Goal: Task Accomplishment & Management: Manage account settings

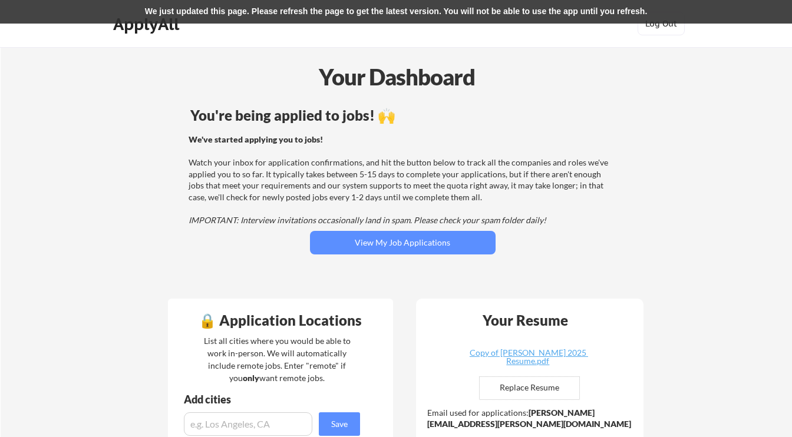
scroll to position [491, 0]
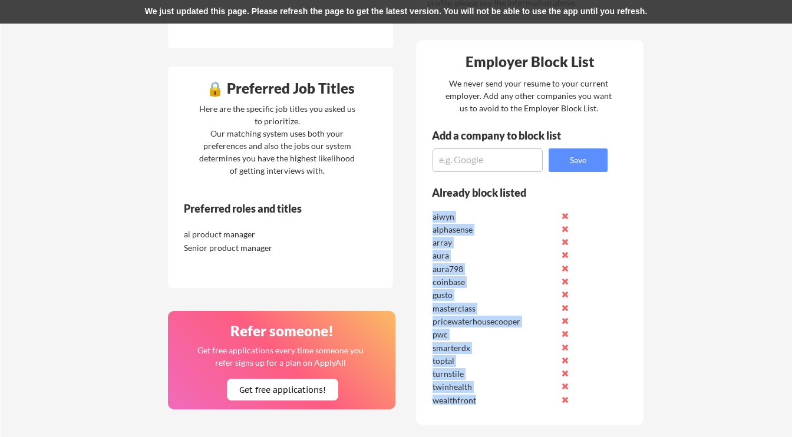
drag, startPoint x: 434, startPoint y: 216, endPoint x: 667, endPoint y: 282, distance: 242.6
click at [483, 398] on div "aiwyn alphasense array aura aura798 coinbase gusto masterclass pricewaterhousec…" at bounding box center [514, 306] width 168 height 197
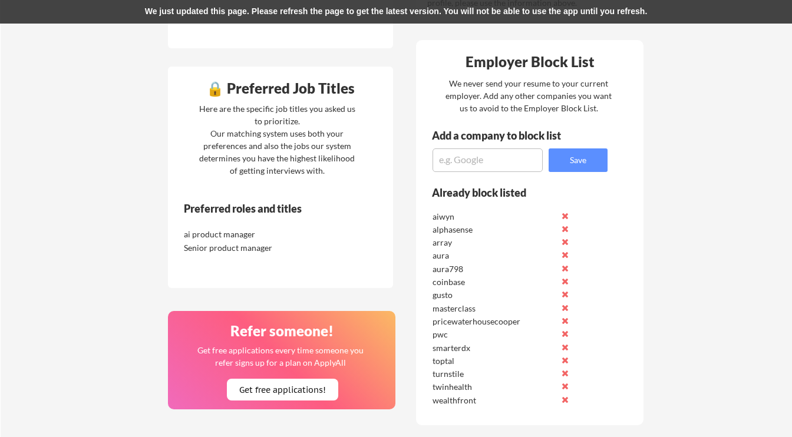
click at [734, 277] on div "Your Dashboard You're being applied to jobs! 🙌 We've started applying you to jo…" at bounding box center [396, 222] width 791 height 1332
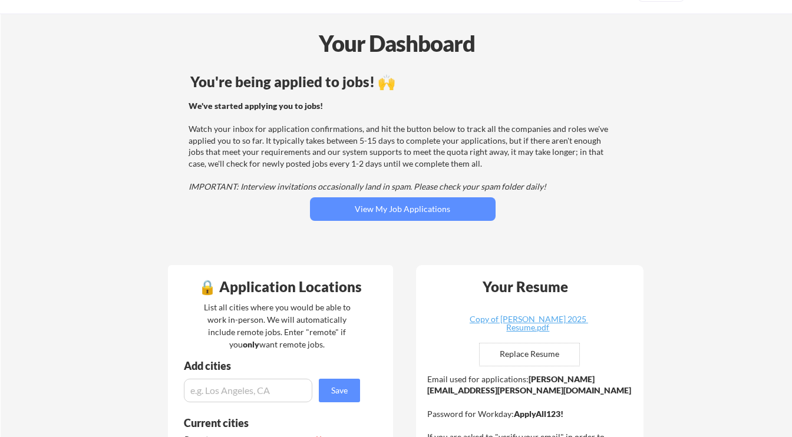
scroll to position [33, 0]
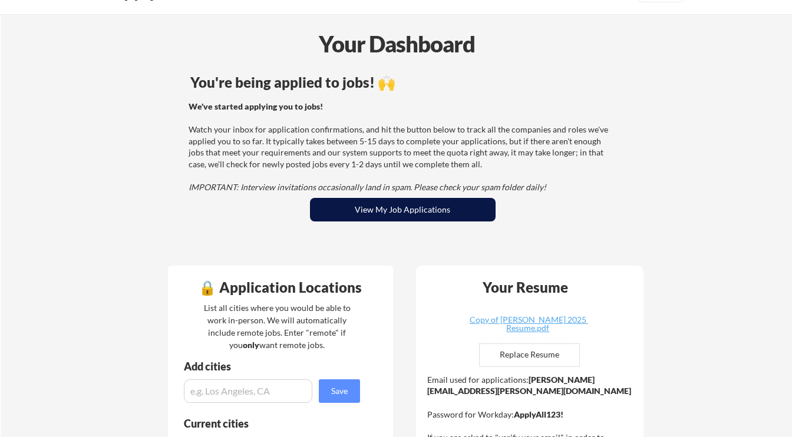
click at [447, 207] on button "View My Job Applications" at bounding box center [403, 210] width 186 height 24
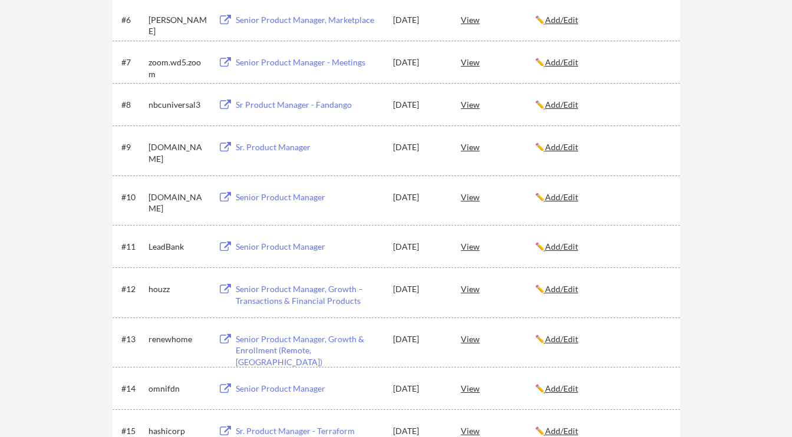
scroll to position [106, 0]
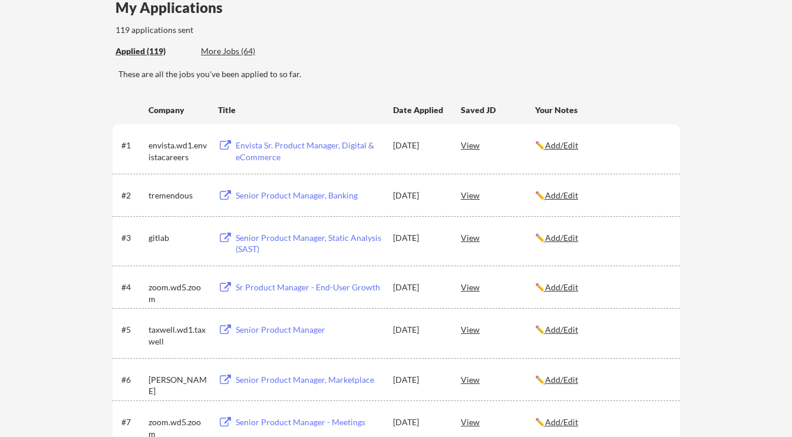
click at [223, 55] on div "More Jobs (64)" at bounding box center [244, 51] width 87 height 12
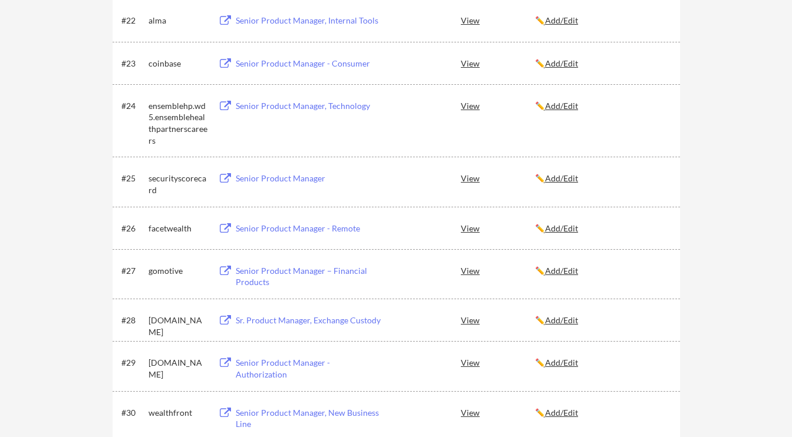
scroll to position [1171, 0]
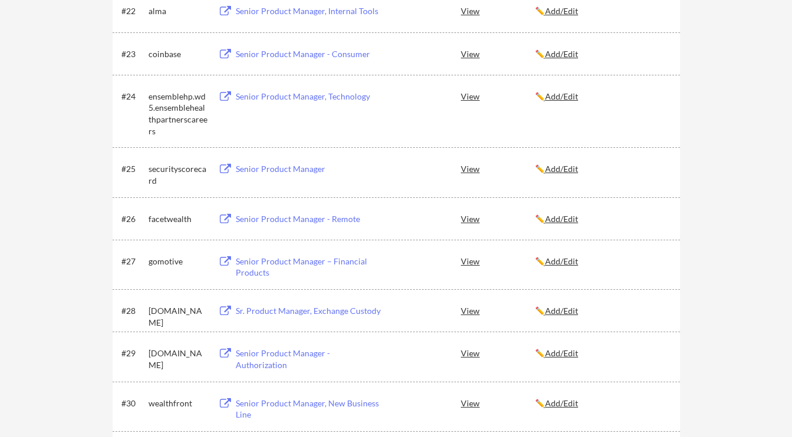
click at [270, 262] on div "Senior Product Manager – Financial Products" at bounding box center [309, 267] width 146 height 23
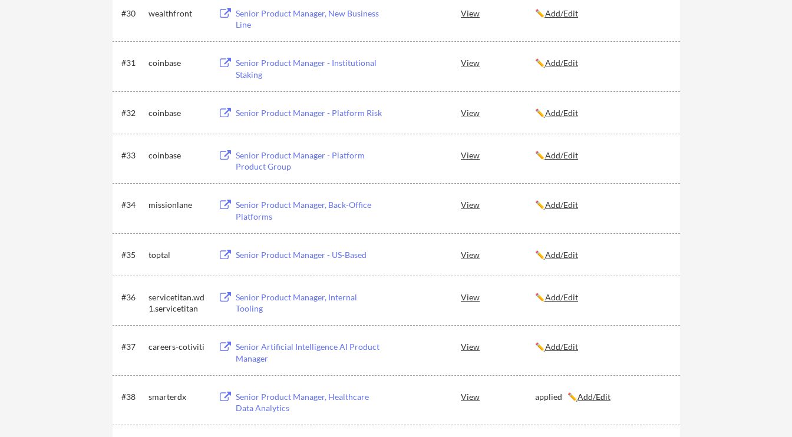
scroll to position [1575, 0]
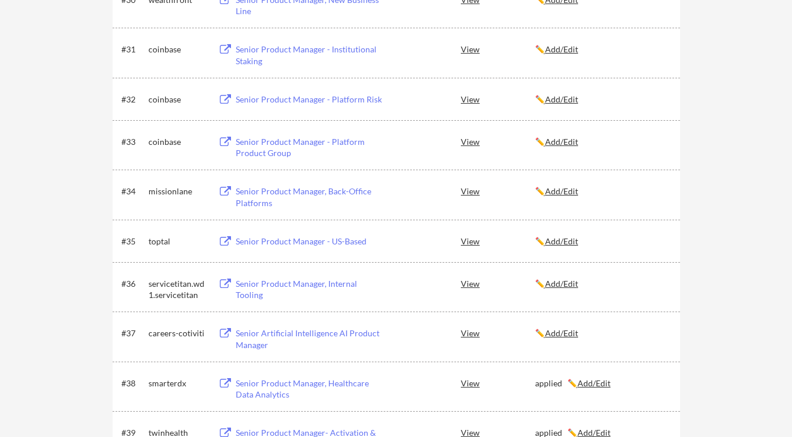
click at [266, 195] on div "Senior Product Manager, Back-Office Platforms" at bounding box center [309, 197] width 146 height 23
click at [168, 193] on div "missionlane" at bounding box center [177, 192] width 59 height 12
copy div "missionlane"
click at [29, 271] on div "← Back to Dashboard My Applications 119 applications sent Applied (119) More Jo…" at bounding box center [396, 63] width 792 height 3182
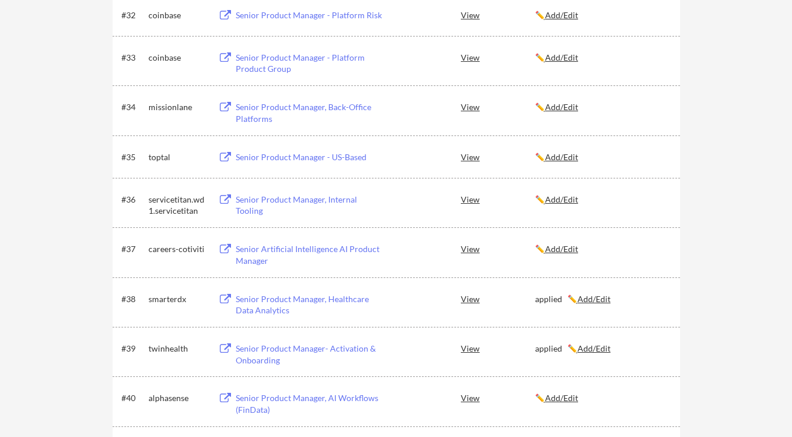
scroll to position [1666, 0]
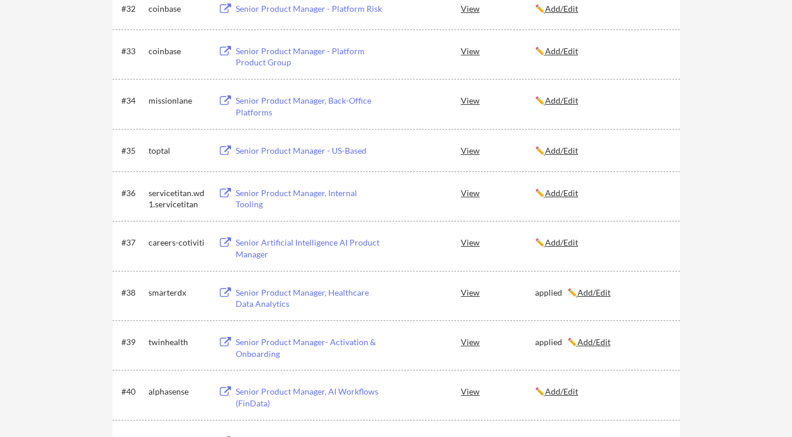
click at [272, 193] on div "Senior Product Manager, Internal Tooling" at bounding box center [309, 198] width 146 height 23
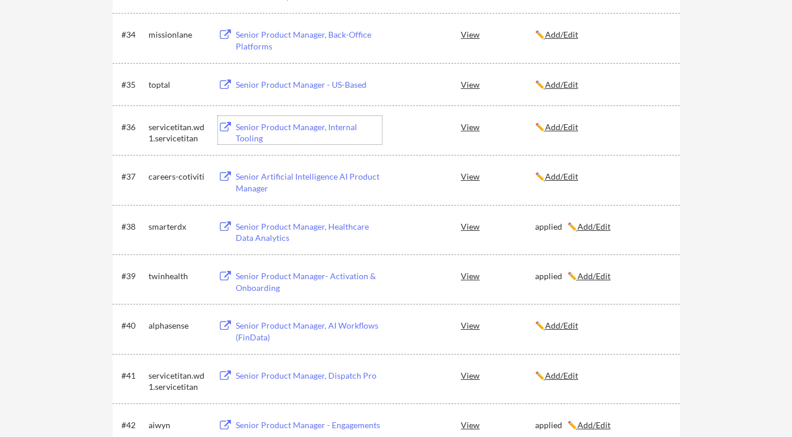
scroll to position [1732, 0]
click at [280, 225] on div "Senior Product Manager, Healthcare Data Analytics" at bounding box center [309, 231] width 146 height 23
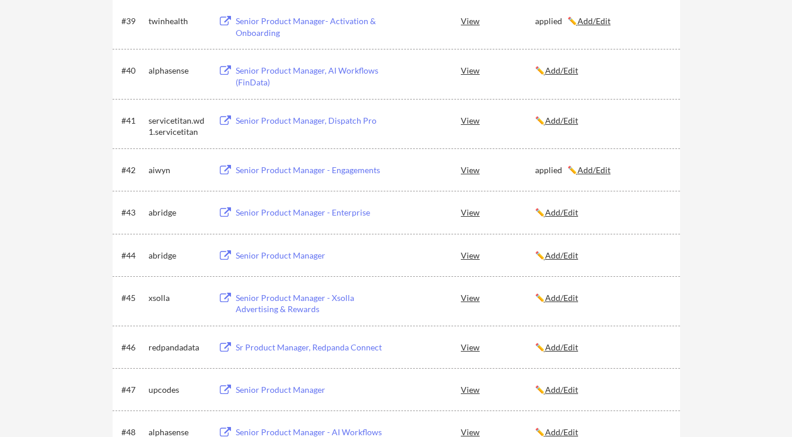
scroll to position [1987, 0]
click at [284, 210] on div "Senior Product Manager - Enterprise" at bounding box center [309, 213] width 146 height 12
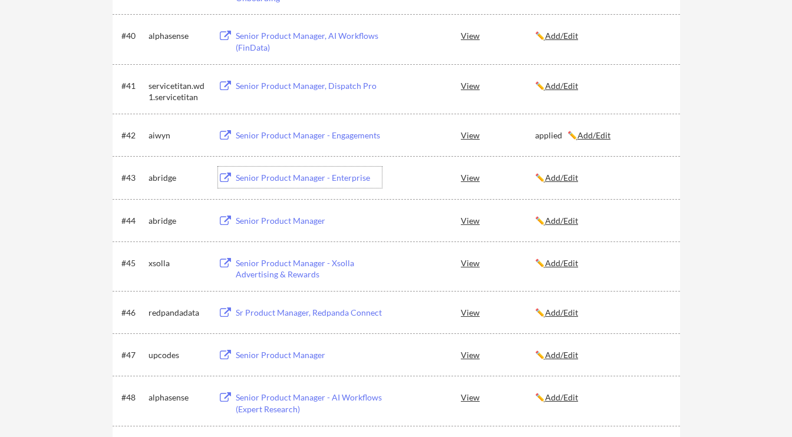
scroll to position [2032, 0]
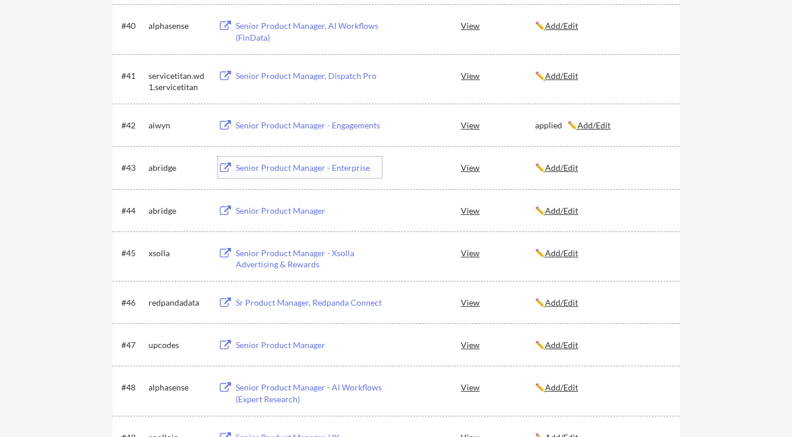
click at [269, 207] on div "Senior Product Manager" at bounding box center [309, 211] width 146 height 12
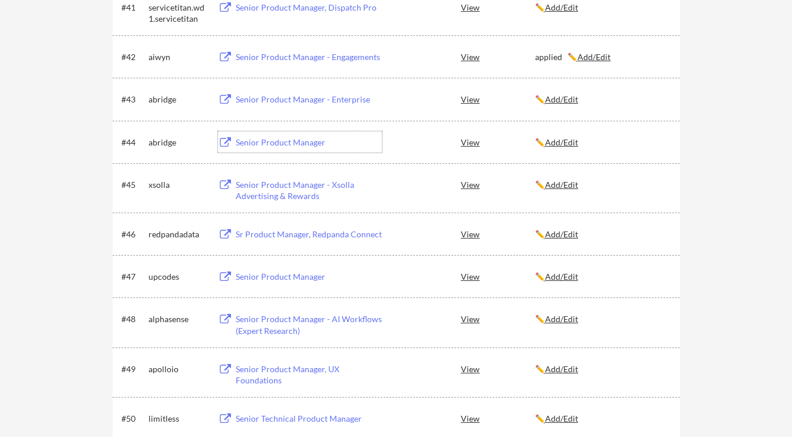
scroll to position [2105, 0]
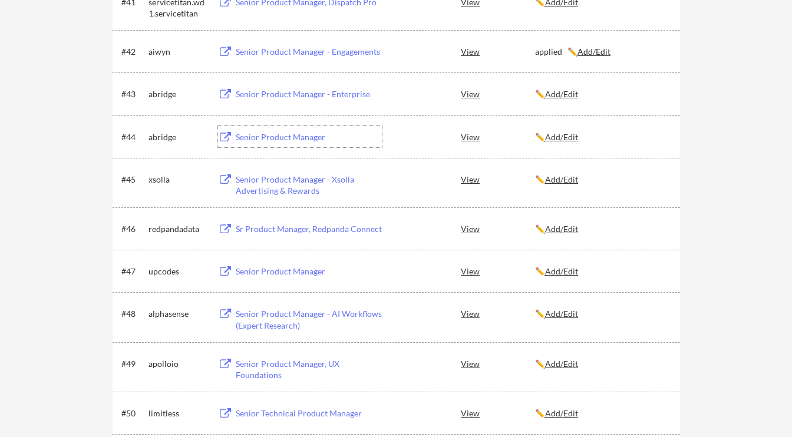
click at [295, 182] on div "Senior Product Manager - Xsolla Advertising & Rewards" at bounding box center [309, 185] width 146 height 23
click at [298, 177] on div "Senior Product Manager - Xsolla Advertising & Rewards" at bounding box center [309, 185] width 146 height 23
click at [560, 184] on div "✏️ Add/Edit" at bounding box center [602, 180] width 134 height 12
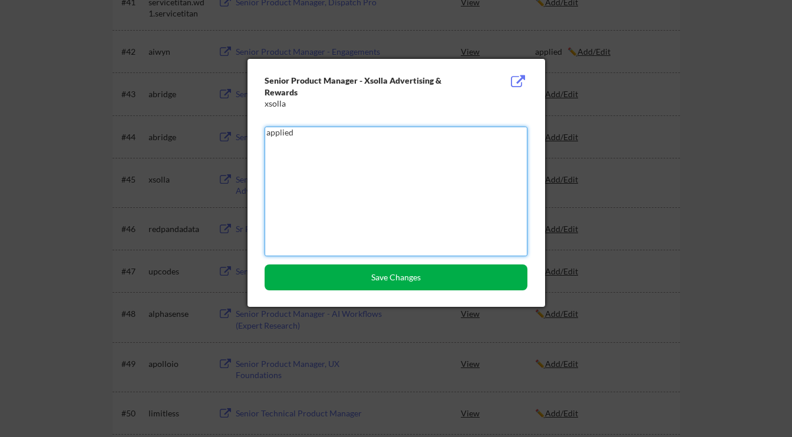
type textarea "applied"
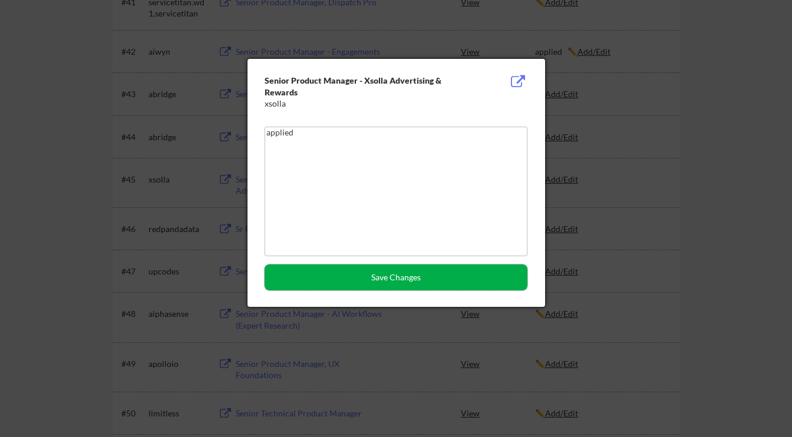
click at [407, 286] on button "Save Changes" at bounding box center [396, 278] width 263 height 26
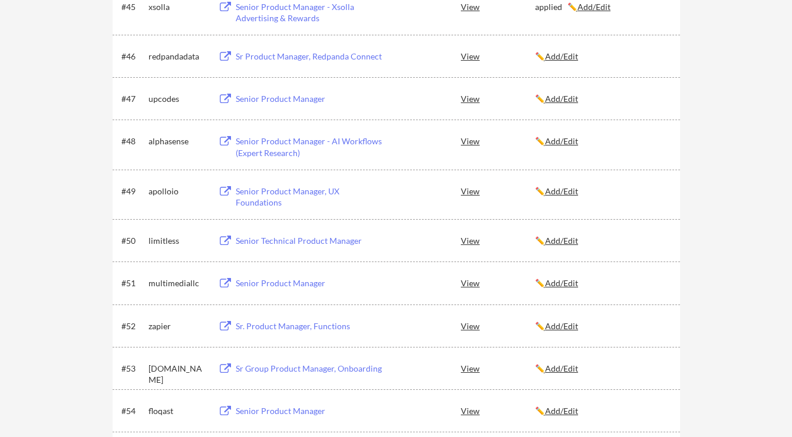
scroll to position [2297, 0]
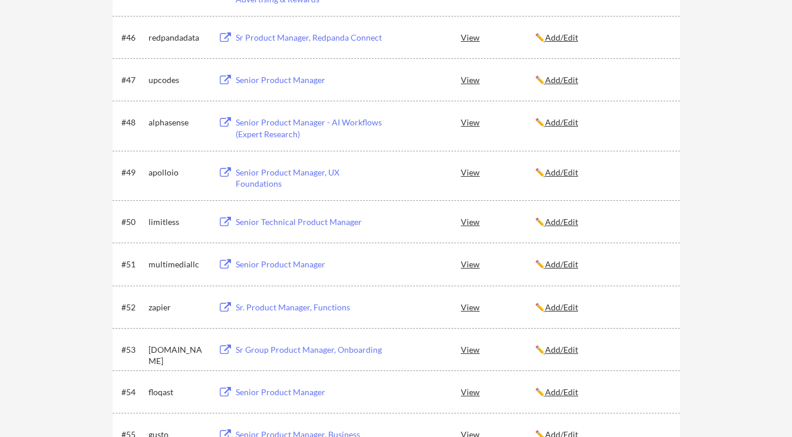
click at [257, 36] on div "Sr Product Manager, Redpanda Connect" at bounding box center [309, 38] width 146 height 12
click at [265, 39] on div "Sr Product Manager, Redpanda Connect" at bounding box center [309, 38] width 146 height 12
click at [565, 39] on u "Add/Edit" at bounding box center [561, 37] width 33 height 10
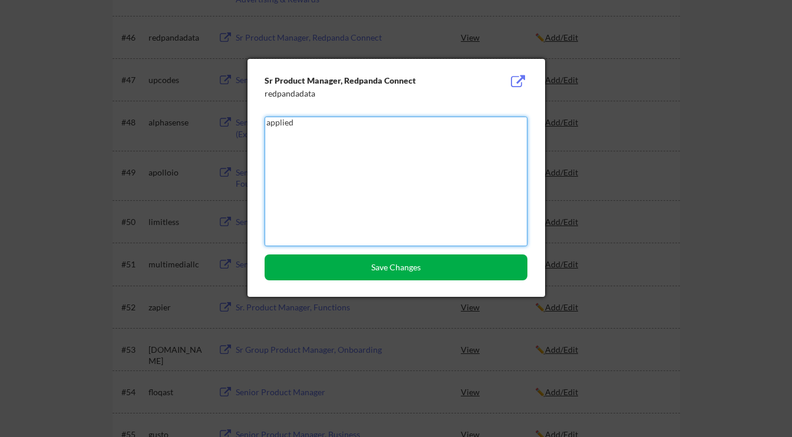
type textarea "applied"
click at [430, 272] on button "Save Changes" at bounding box center [396, 268] width 263 height 26
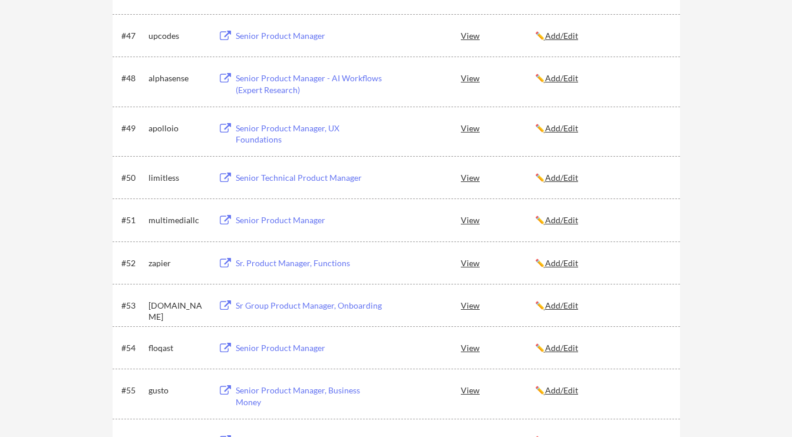
scroll to position [2341, 0]
click at [317, 35] on div "Senior Product Manager" at bounding box center [309, 35] width 146 height 12
click at [250, 37] on div "Senior Product Manager" at bounding box center [309, 35] width 146 height 12
click at [573, 33] on u "Add/Edit" at bounding box center [561, 35] width 33 height 10
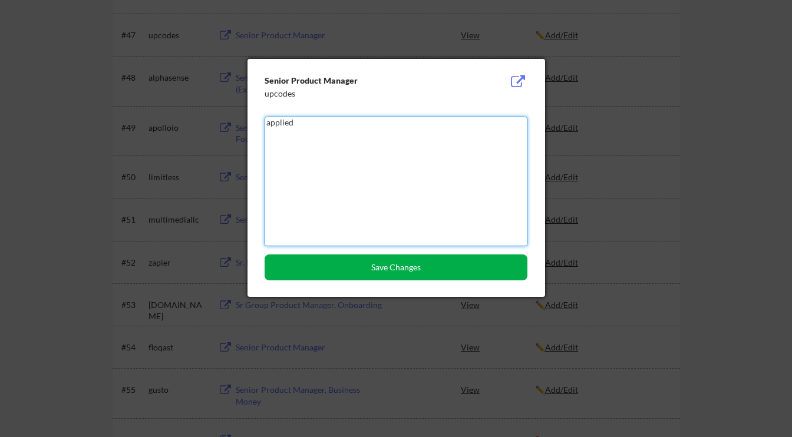
type textarea "applied"
click at [401, 276] on button "Save Changes" at bounding box center [396, 268] width 263 height 26
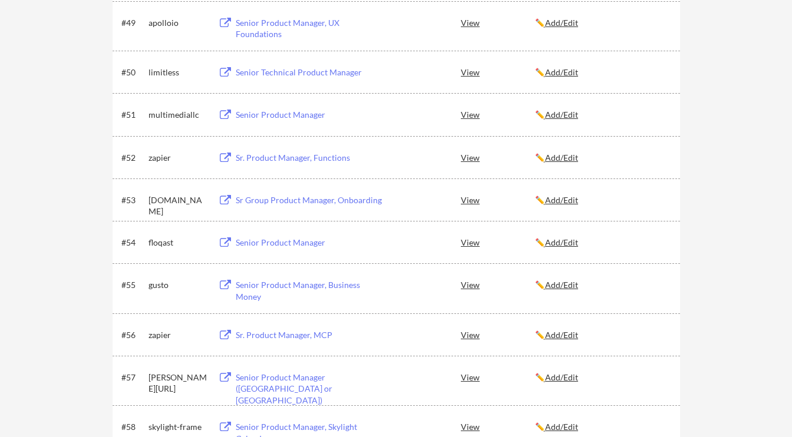
scroll to position [2448, 0]
click at [261, 24] on div "Senior Product Manager, UX Foundations" at bounding box center [309, 27] width 146 height 23
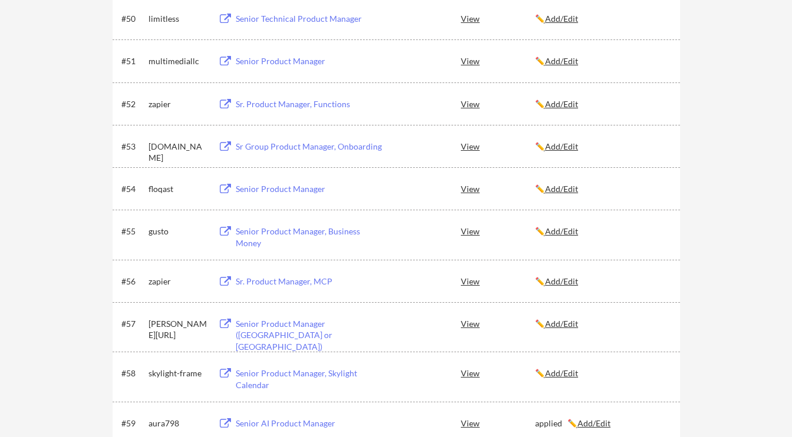
scroll to position [2501, 0]
click at [315, 15] on div "Senior Technical Product Manager" at bounding box center [309, 18] width 146 height 12
click at [292, 18] on div "Senior Technical Product Manager" at bounding box center [309, 18] width 146 height 12
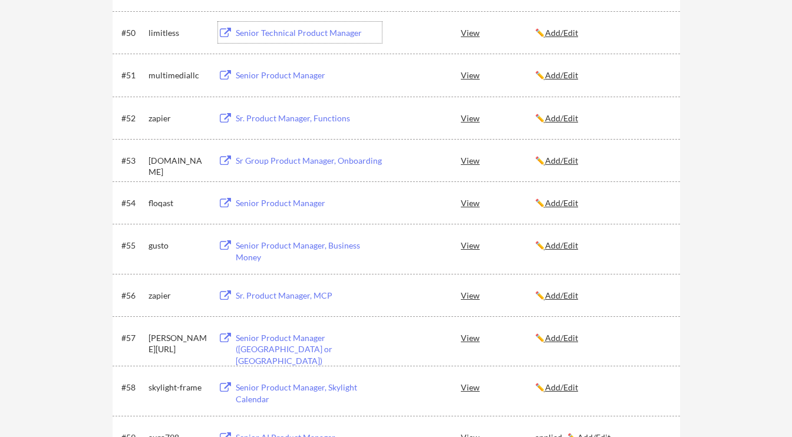
scroll to position [2485, 0]
click at [570, 28] on u "Add/Edit" at bounding box center [561, 33] width 33 height 10
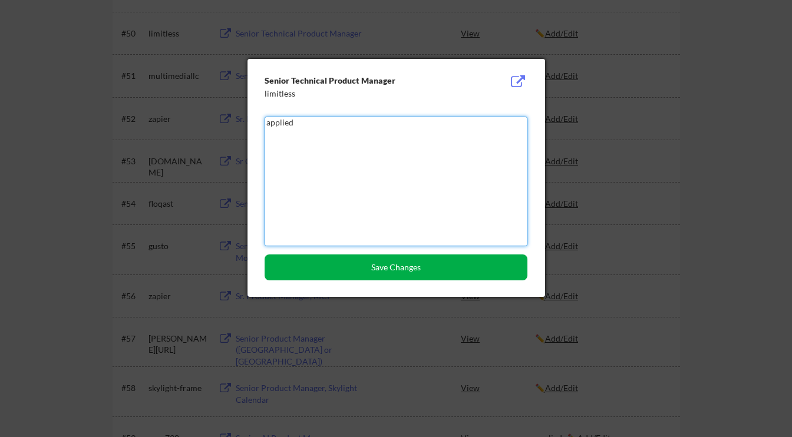
type textarea "applied"
click at [453, 270] on button "Save Changes" at bounding box center [396, 268] width 263 height 26
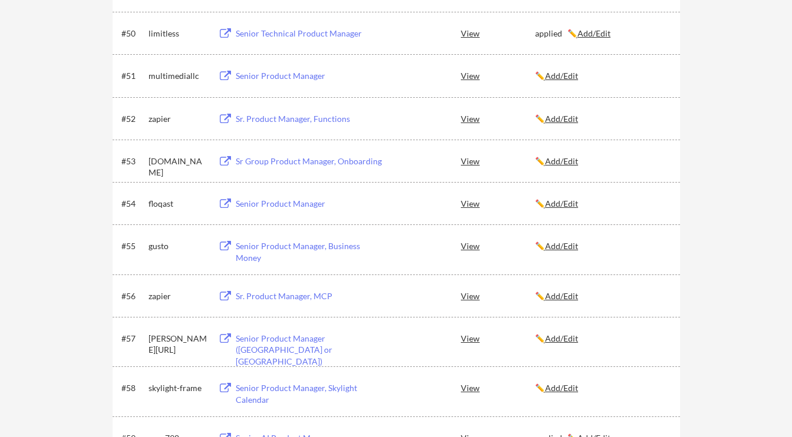
click at [302, 75] on div "Senior Product Manager" at bounding box center [309, 76] width 146 height 12
click at [315, 80] on div "Senior Product Manager" at bounding box center [309, 76] width 146 height 12
click at [557, 73] on u "Add/Edit" at bounding box center [561, 76] width 33 height 10
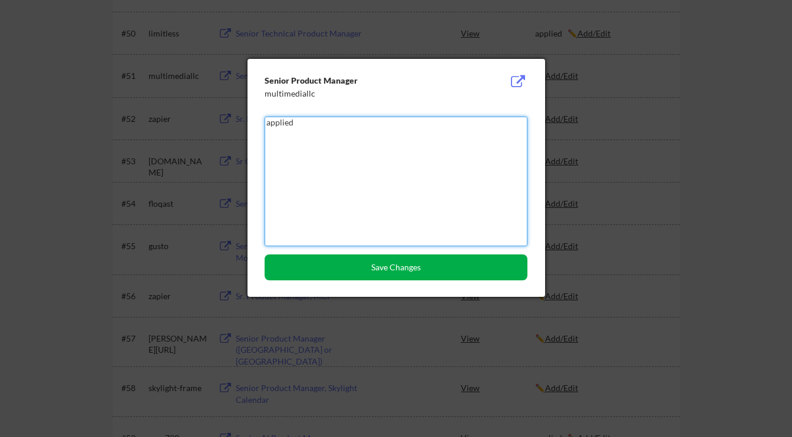
type textarea "applied"
click at [421, 275] on button "Save Changes" at bounding box center [396, 268] width 263 height 26
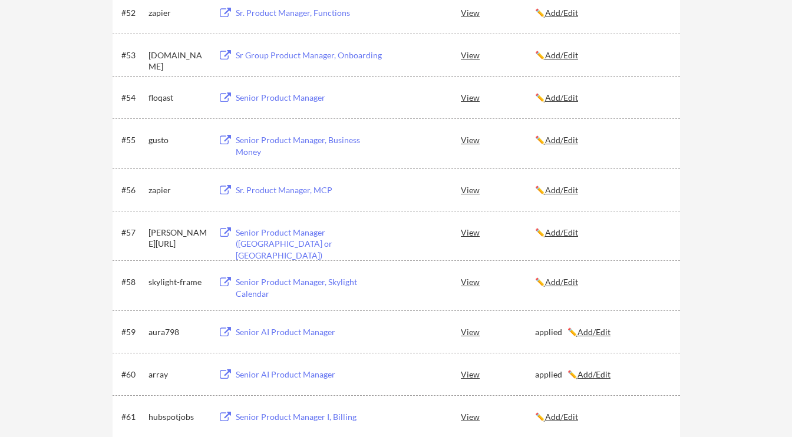
scroll to position [2592, 0]
click at [284, 15] on div "Sr. Product Manager, Functions" at bounding box center [309, 12] width 146 height 12
click at [556, 9] on u "Add/Edit" at bounding box center [561, 11] width 33 height 10
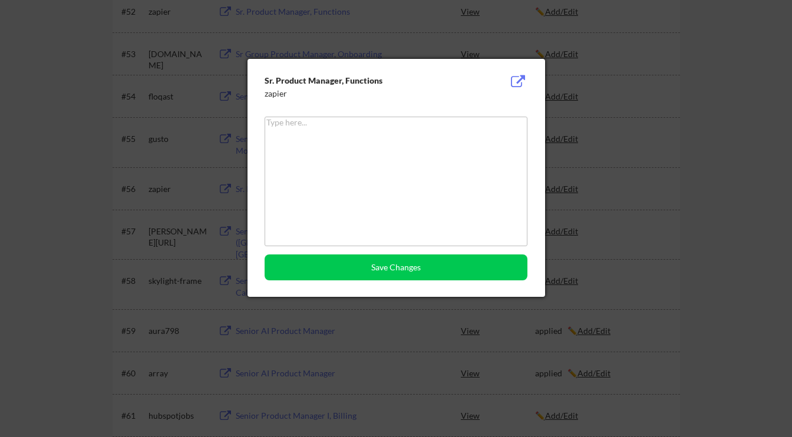
click at [609, 114] on div at bounding box center [396, 218] width 792 height 437
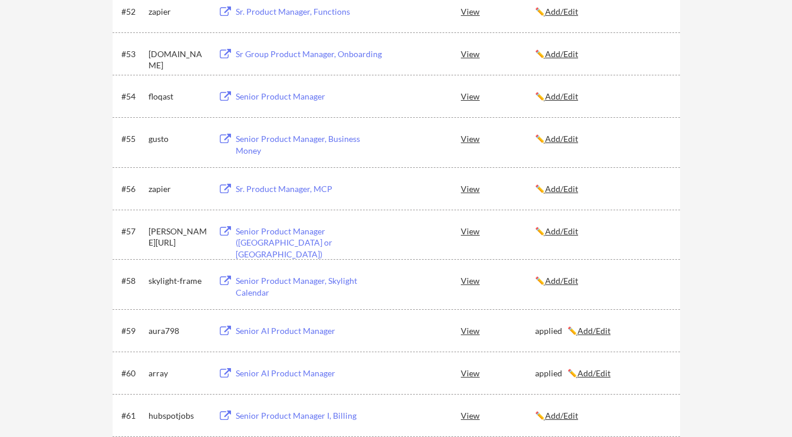
click at [293, 14] on div "Sr. Product Manager, Functions" at bounding box center [309, 12] width 146 height 12
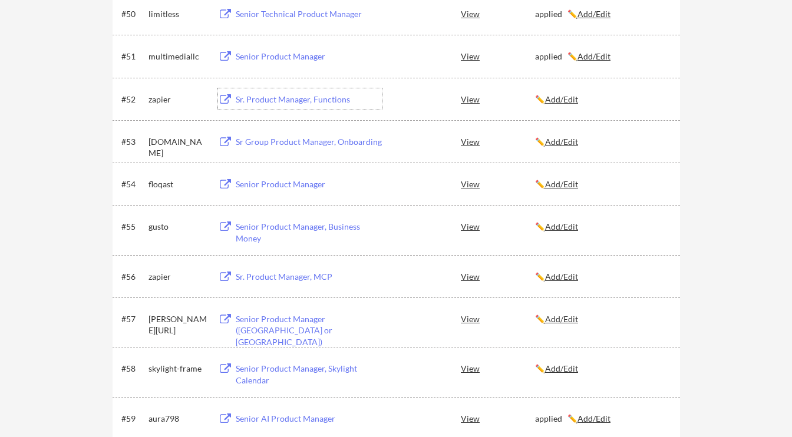
scroll to position [2508, 0]
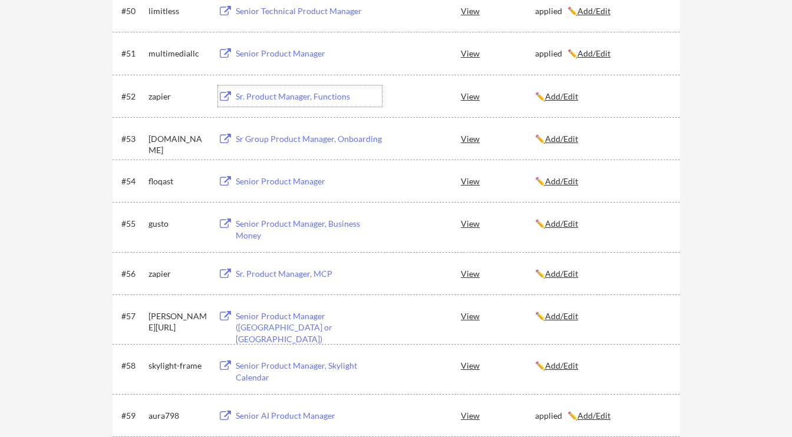
click at [560, 100] on u "Add/Edit" at bounding box center [561, 96] width 33 height 10
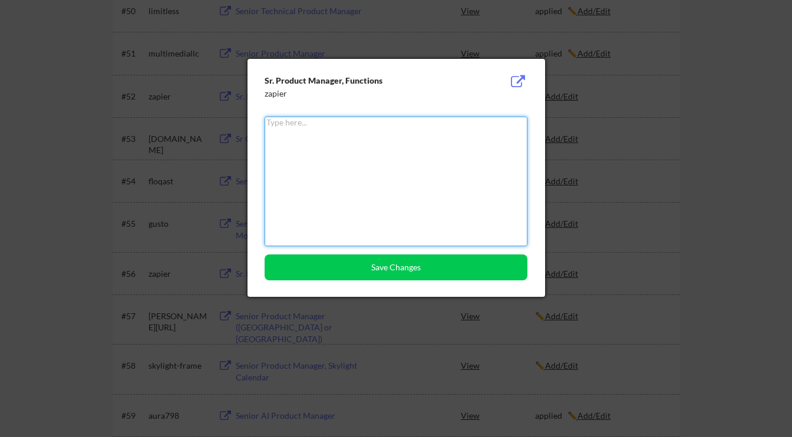
click at [436, 161] on textarea at bounding box center [396, 182] width 263 height 130
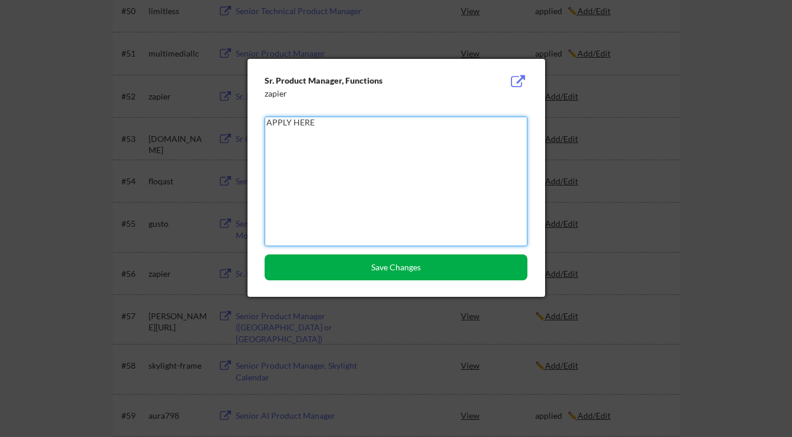
type textarea "APPLY HERE"
click at [434, 275] on button "Save Changes" at bounding box center [396, 268] width 263 height 26
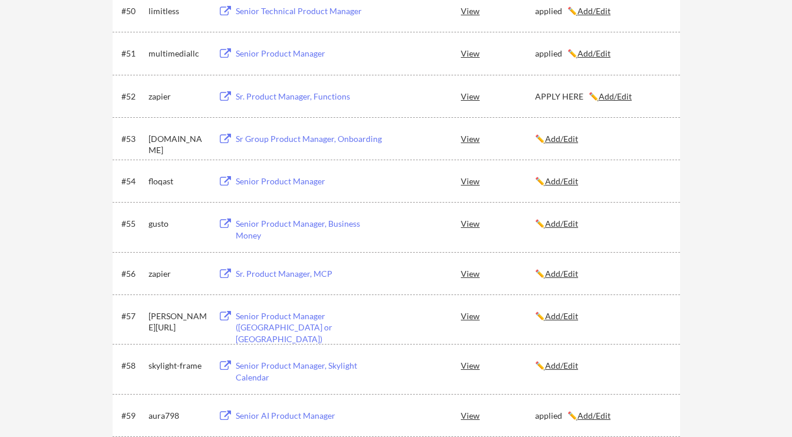
click at [283, 180] on div "Senior Product Manager" at bounding box center [309, 182] width 146 height 12
click at [287, 184] on div "Senior Product Manager" at bounding box center [309, 182] width 146 height 12
click at [557, 177] on u "Add/Edit" at bounding box center [561, 181] width 33 height 10
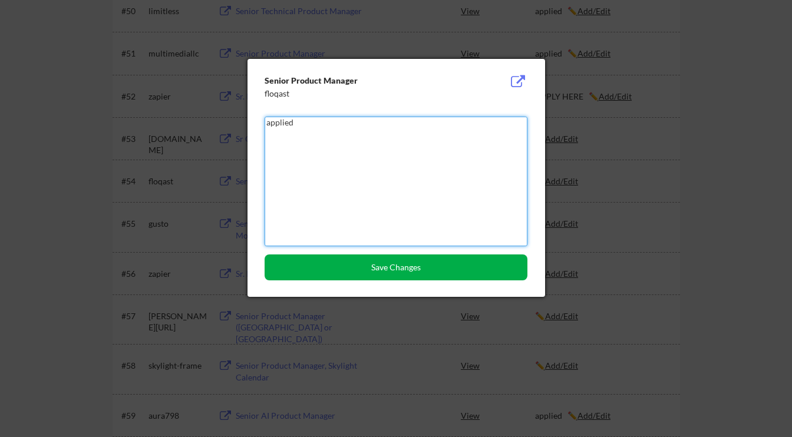
type textarea "applied"
click at [411, 272] on button "Save Changes" at bounding box center [396, 268] width 263 height 26
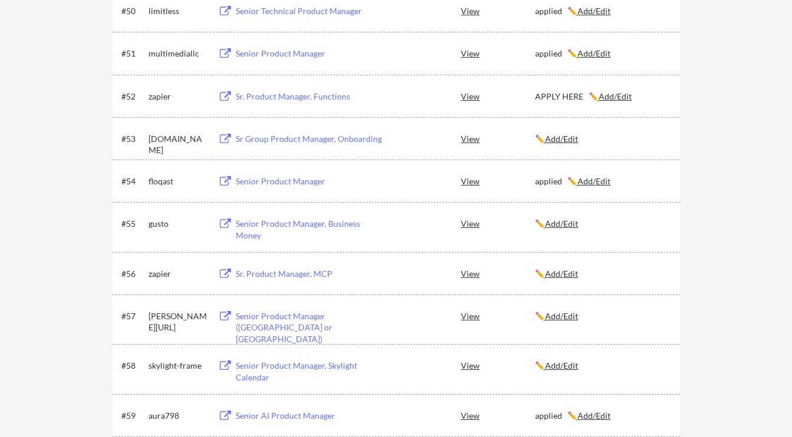
click at [411, 272] on div at bounding box center [419, 273] width 52 height 21
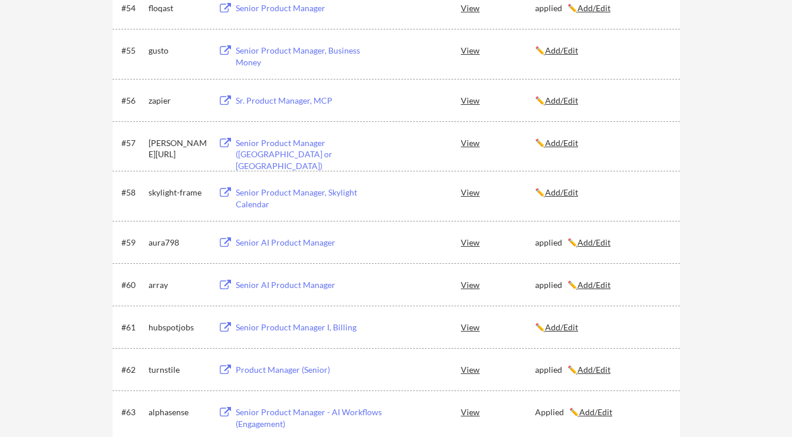
scroll to position [2682, 0]
click at [263, 140] on div "Senior Product Manager (San Francisco or East Coast)" at bounding box center [309, 153] width 146 height 35
click at [286, 193] on div "Senior Product Manager, Skylight Calendar" at bounding box center [309, 197] width 146 height 23
click at [563, 146] on u "Add/Edit" at bounding box center [561, 142] width 33 height 10
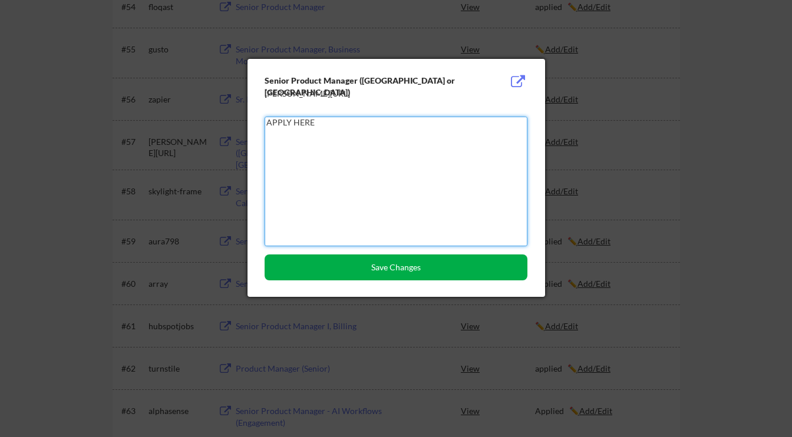
type textarea "APPLY HERE"
click at [448, 273] on button "Save Changes" at bounding box center [396, 268] width 263 height 26
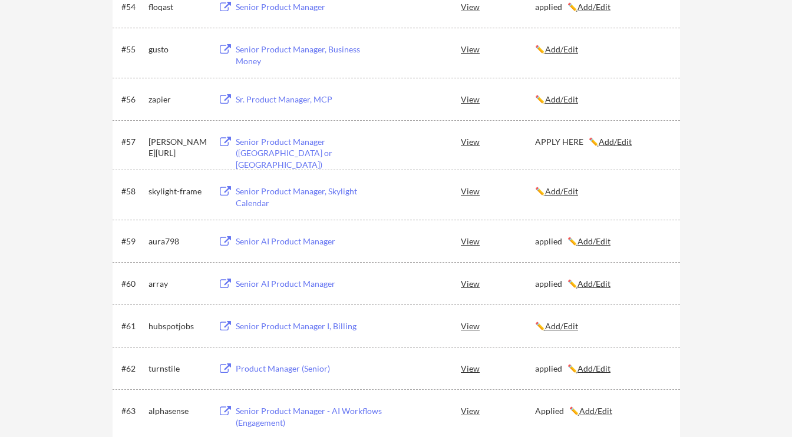
click at [559, 195] on u "Add/Edit" at bounding box center [561, 191] width 33 height 10
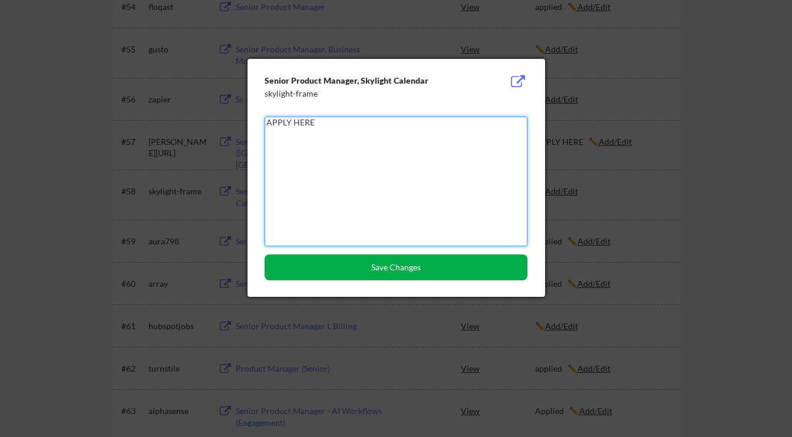
type textarea "APPLY HERE"
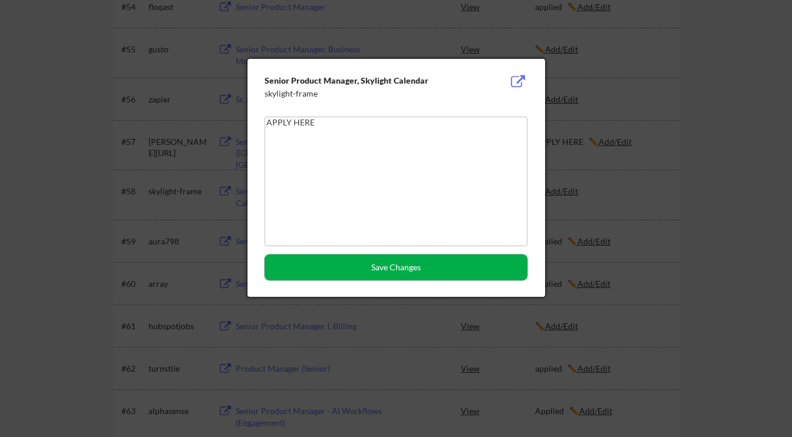
click at [350, 274] on button "Save Changes" at bounding box center [396, 268] width 263 height 26
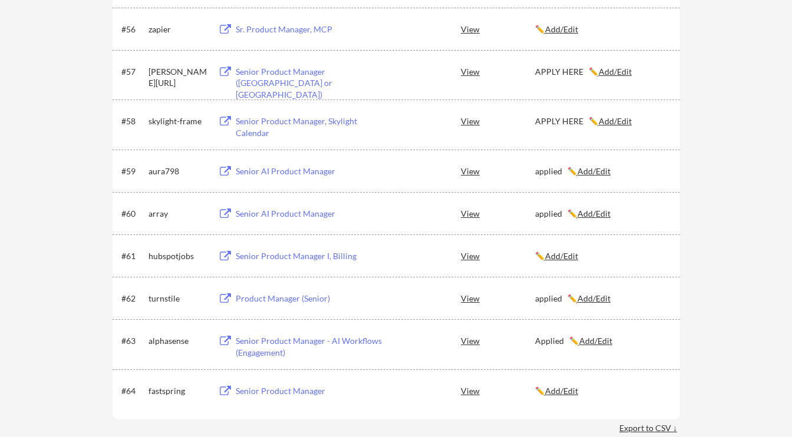
scroll to position [2754, 0]
click at [314, 255] on div "Senior Product Manager I, Billing" at bounding box center [309, 255] width 146 height 12
click at [569, 259] on u "Add/Edit" at bounding box center [561, 254] width 33 height 10
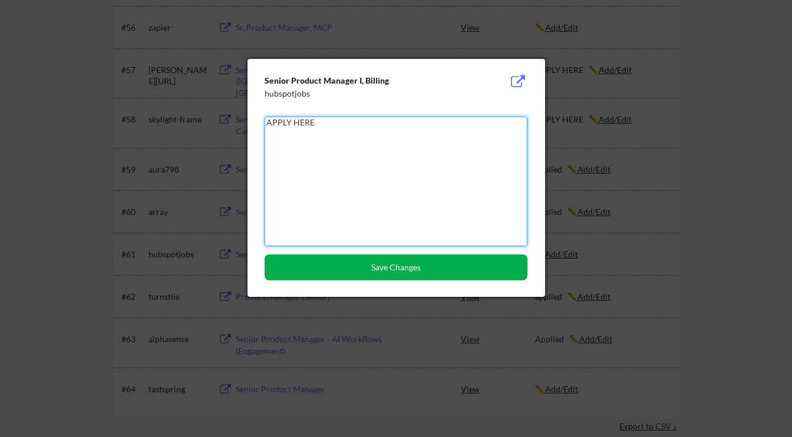
type textarea "APPLY HERE"
click at [426, 276] on button "Save Changes" at bounding box center [396, 268] width 263 height 26
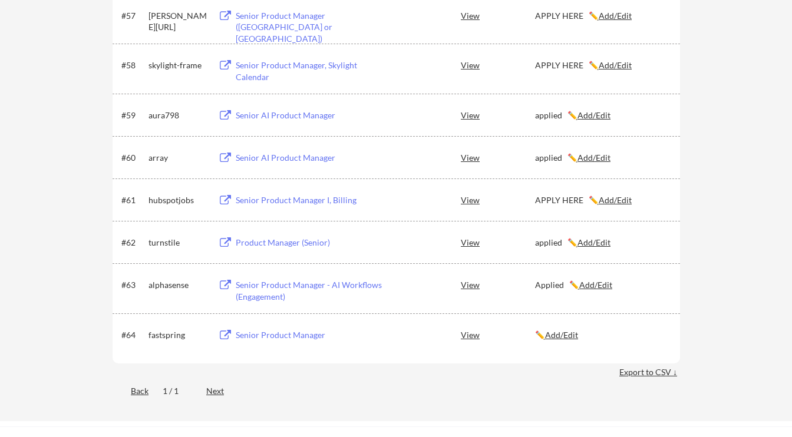
scroll to position [2807, 0]
click at [257, 337] on div "Senior Product Manager" at bounding box center [309, 337] width 146 height 12
click at [569, 341] on div "✏️ Add/Edit" at bounding box center [602, 337] width 134 height 12
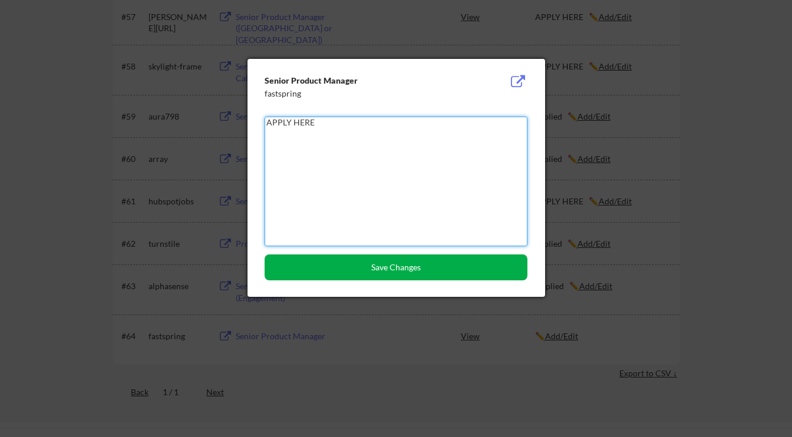
type textarea "APPLY HERE"
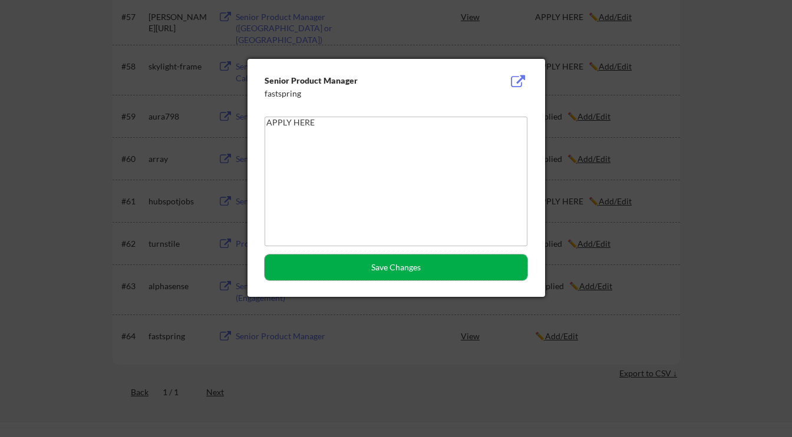
click at [467, 270] on button "Save Changes" at bounding box center [396, 268] width 263 height 26
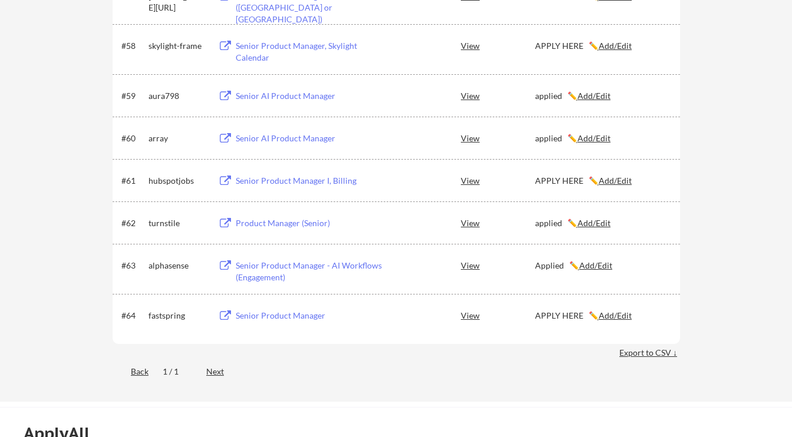
scroll to position [2828, 0]
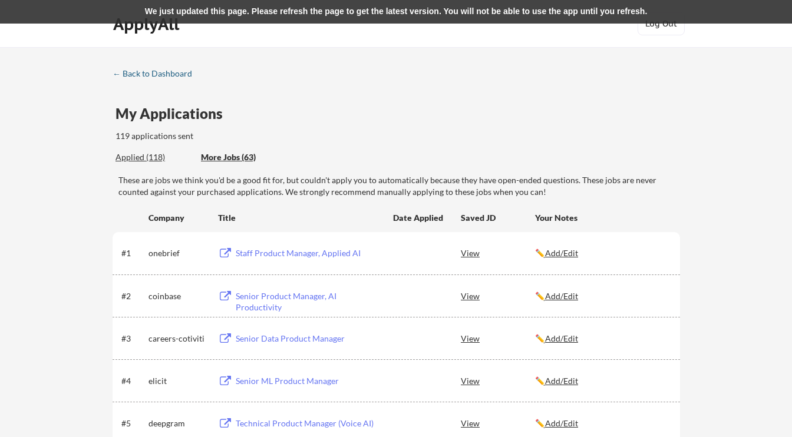
click at [143, 71] on div "← Back to Dashboard" at bounding box center [157, 74] width 88 height 8
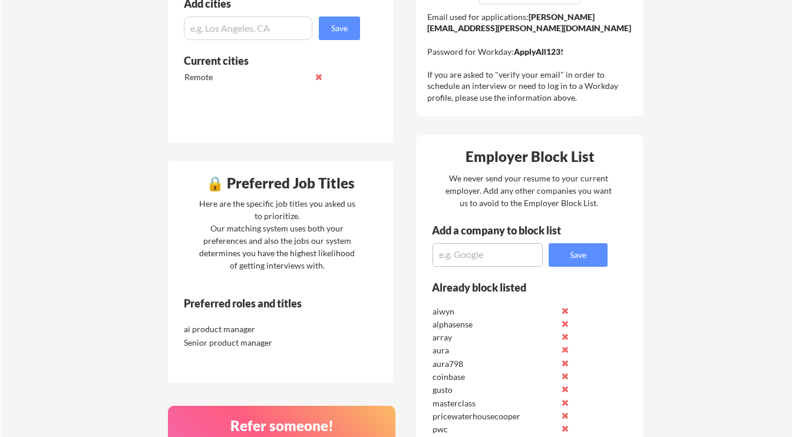
scroll to position [396, 0]
click at [479, 254] on textarea at bounding box center [487, 255] width 110 height 24
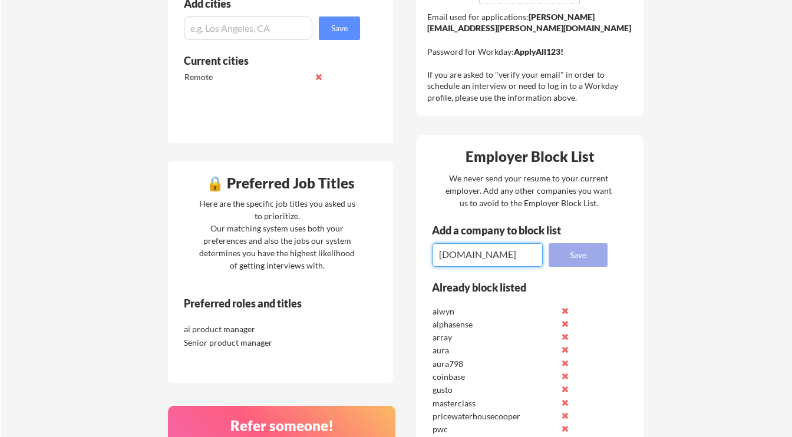
type textarea "[DOMAIN_NAME]"
click at [581, 254] on button "Save" at bounding box center [578, 255] width 59 height 24
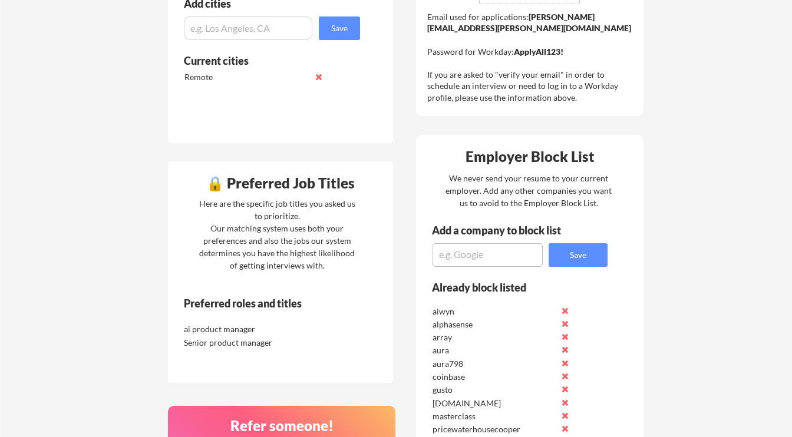
click at [504, 265] on textarea at bounding box center [487, 255] width 110 height 24
type textarea "kraken"
click at [574, 257] on button "Save" at bounding box center [578, 255] width 59 height 24
click at [475, 251] on textarea at bounding box center [487, 255] width 110 height 24
paste textarea "missionlane"
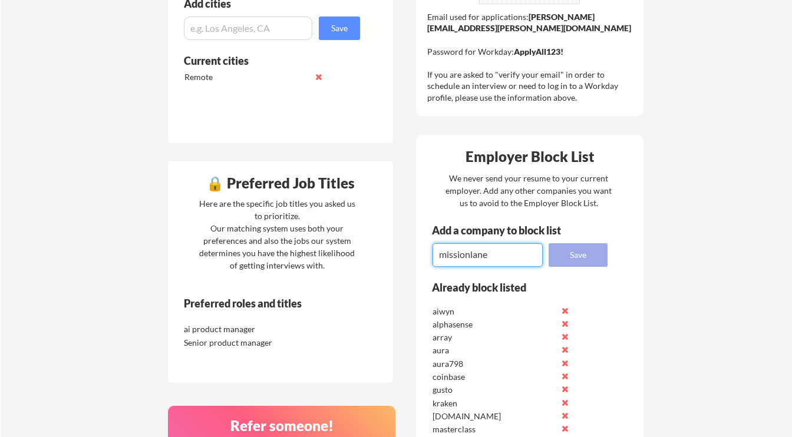
type textarea "missionlane"
click at [566, 250] on button "Save" at bounding box center [578, 255] width 59 height 24
click at [475, 262] on textarea at bounding box center [487, 255] width 110 height 24
type textarea "i"
type textarea "[GEOGRAPHIC_DATA]"
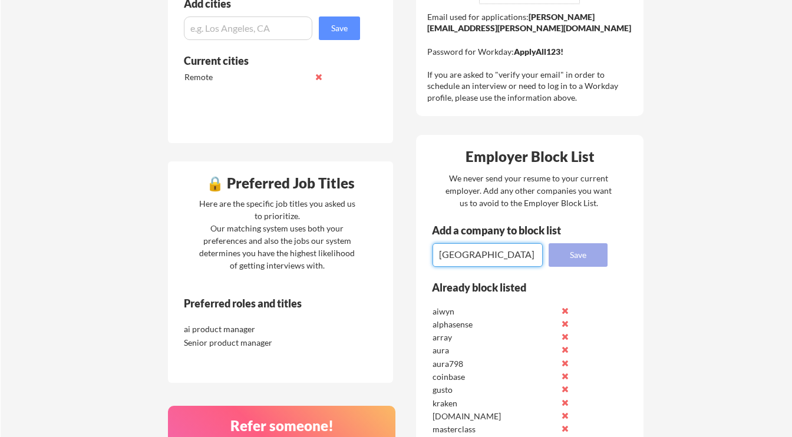
click at [571, 251] on button "Save" at bounding box center [578, 255] width 59 height 24
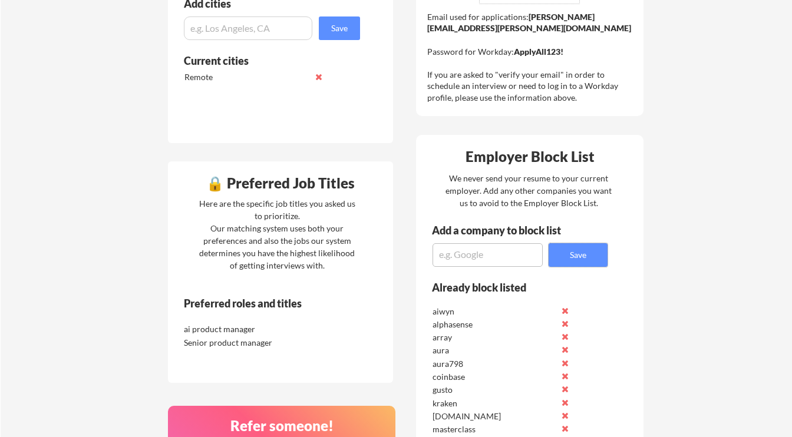
click at [462, 260] on textarea at bounding box center [487, 255] width 110 height 24
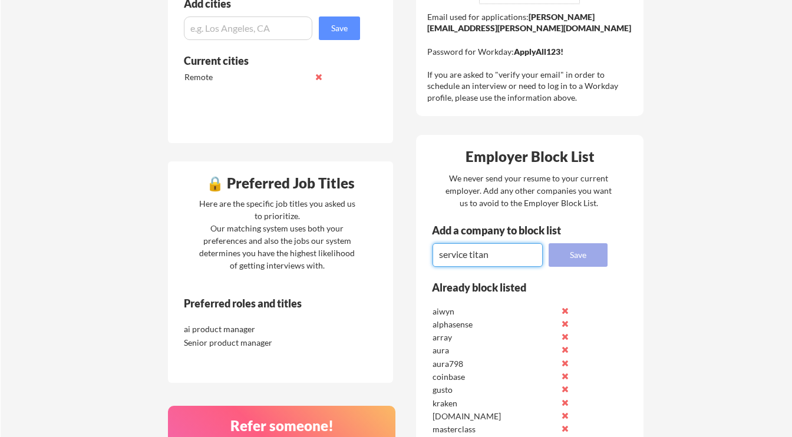
type textarea "service titan"
click at [576, 260] on button "Save" at bounding box center [578, 255] width 59 height 24
click at [481, 254] on textarea at bounding box center [487, 255] width 110 height 24
type textarea "abridge"
click at [583, 253] on button "Save" at bounding box center [578, 255] width 59 height 24
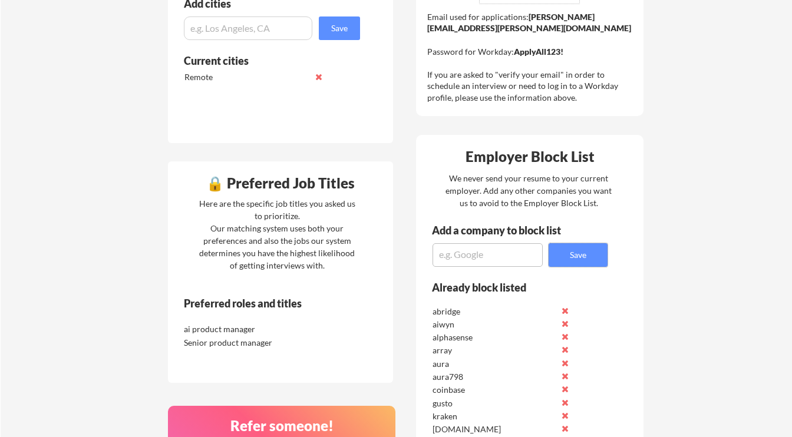
click at [521, 245] on textarea at bounding box center [487, 255] width 110 height 24
type textarea "xsolla"
click at [577, 251] on button "Save" at bounding box center [578, 255] width 59 height 24
click at [477, 254] on textarea at bounding box center [487, 255] width 110 height 24
type textarea "redpanda"
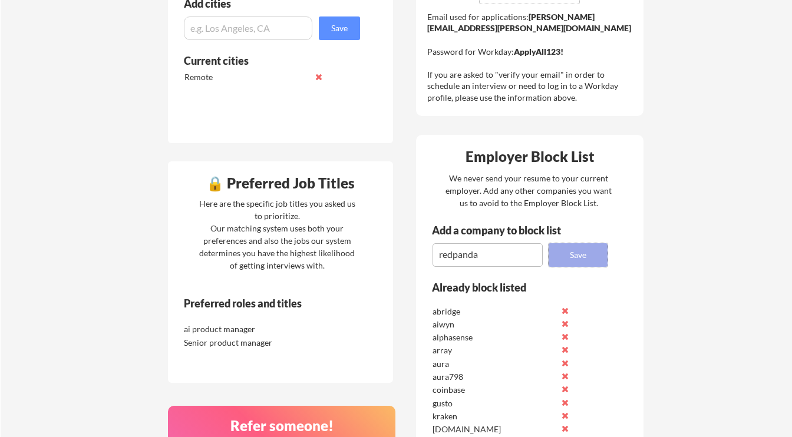
click at [582, 248] on button "Save" at bounding box center [578, 255] width 59 height 24
click at [493, 254] on textarea at bounding box center [487, 255] width 110 height 24
type textarea "red panda"
click at [568, 245] on button "Save" at bounding box center [578, 255] width 59 height 24
click at [483, 263] on textarea at bounding box center [487, 255] width 110 height 24
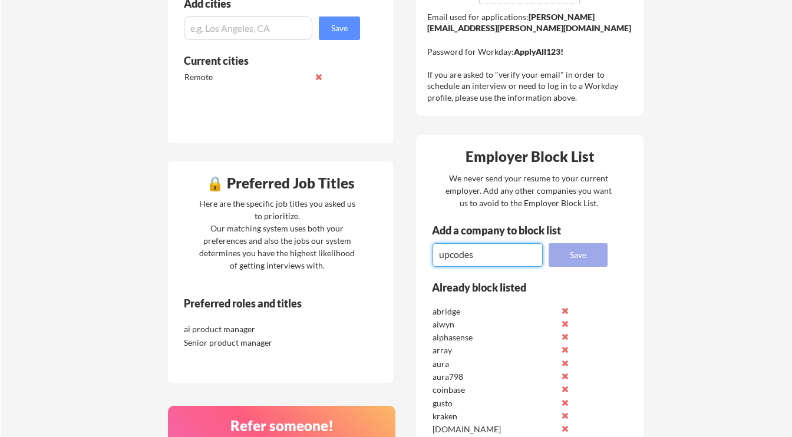
type textarea "upcodes"
click at [575, 247] on button "Save" at bounding box center [578, 255] width 59 height 24
click at [504, 254] on textarea at bounding box center [487, 255] width 110 height 24
type textarea "[DOMAIN_NAME]"
click at [590, 262] on button "Save" at bounding box center [578, 255] width 59 height 24
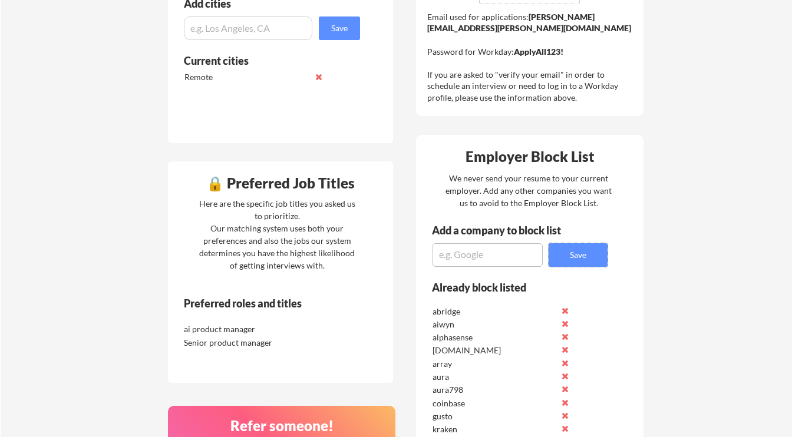
click at [458, 262] on textarea at bounding box center [487, 255] width 110 height 24
type textarea "limitless"
click at [564, 246] on button "Save" at bounding box center [578, 255] width 59 height 24
click at [467, 262] on textarea at bounding box center [487, 255] width 110 height 24
paste textarea "Multi Media"
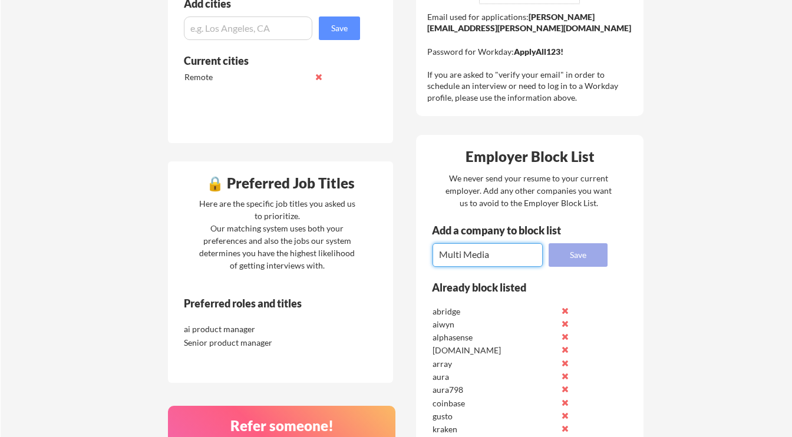
type textarea "Multi Media"
click at [577, 251] on button "Save" at bounding box center [578, 255] width 59 height 24
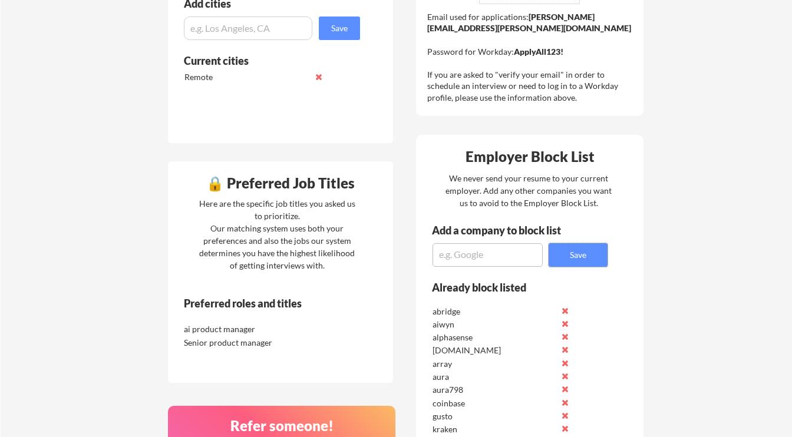
click at [496, 257] on textarea at bounding box center [487, 255] width 110 height 24
paste textarea "FloQast"
type textarea "FloQast"
click at [574, 262] on button "Save" at bounding box center [578, 255] width 59 height 24
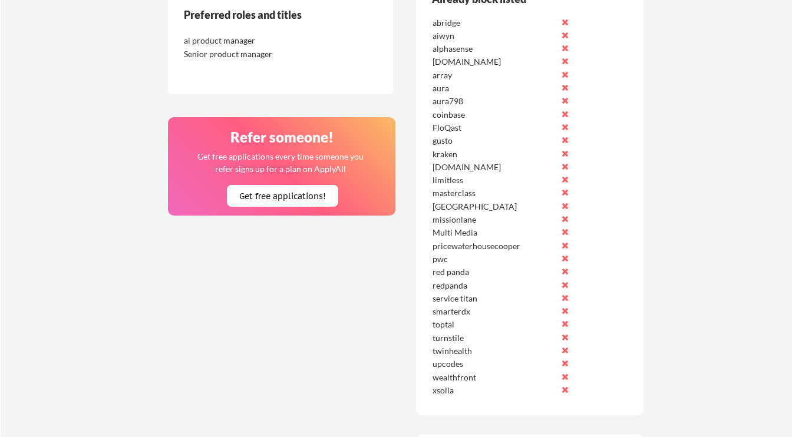
scroll to position [592, 0]
